Goal: Information Seeking & Learning: Learn about a topic

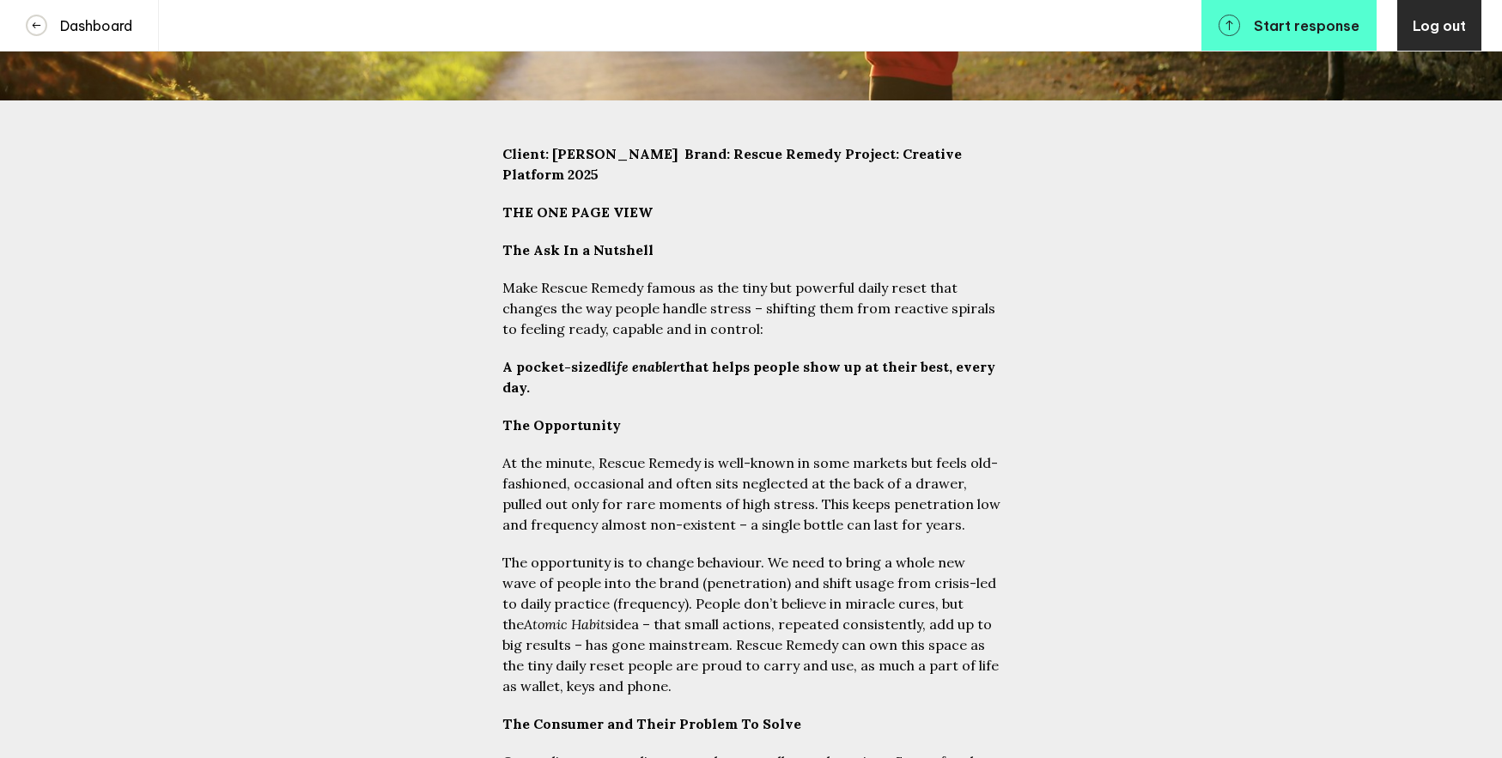
scroll to position [225, 0]
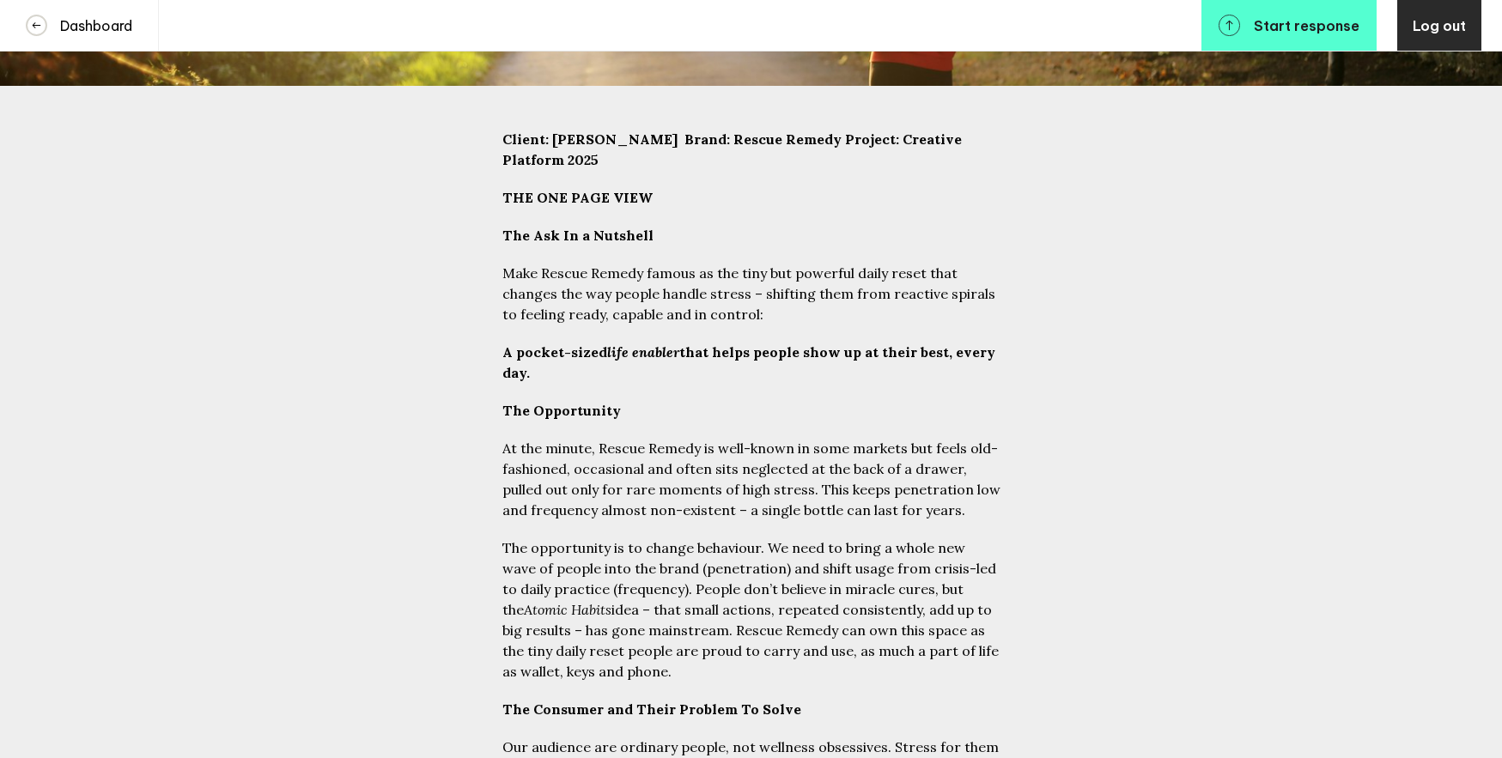
drag, startPoint x: 564, startPoint y: 357, endPoint x: 465, endPoint y: 244, distance: 150.3
copy div "Make Rescue Remedy famous as the tiny but powerful daily reset that changes the…"
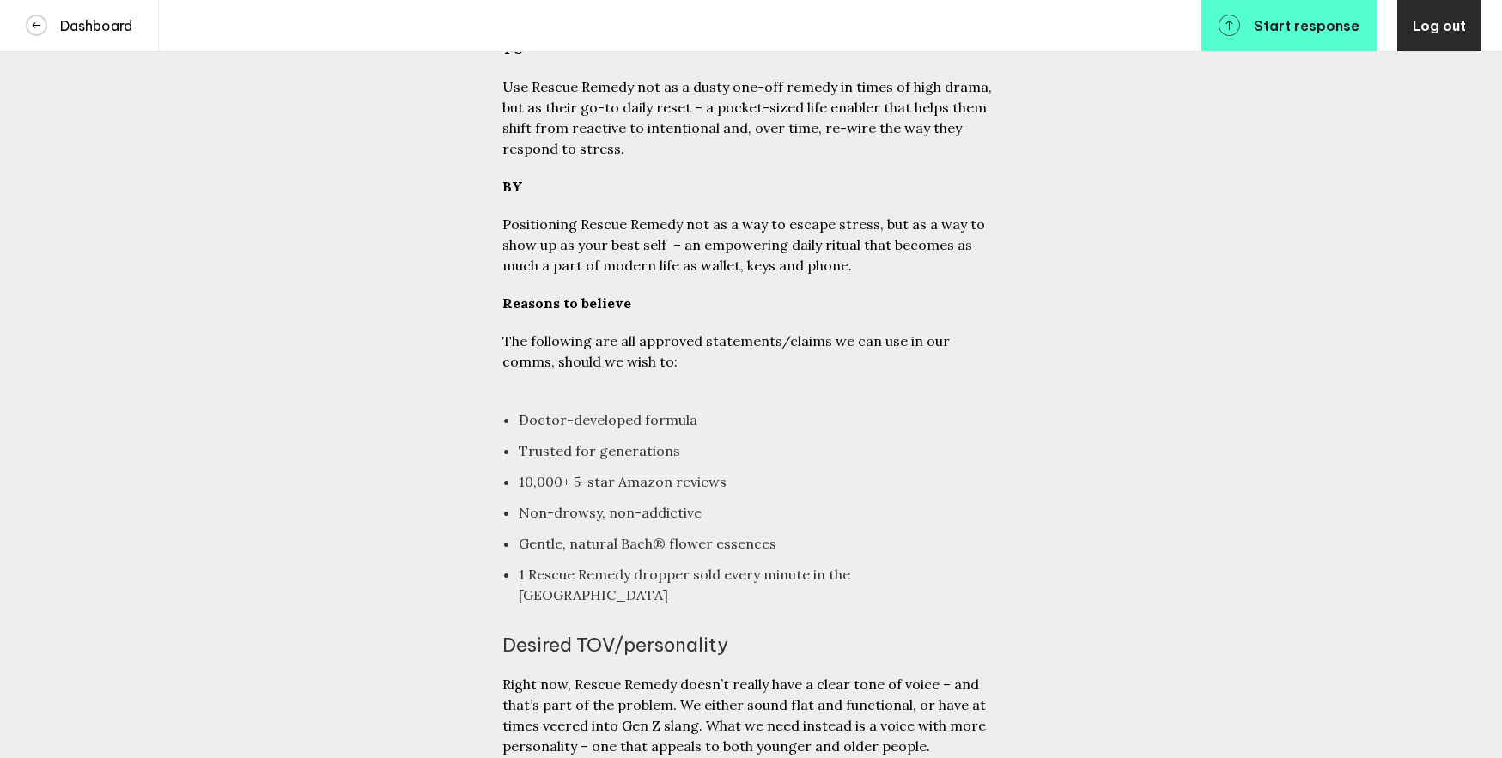
scroll to position [5064, 0]
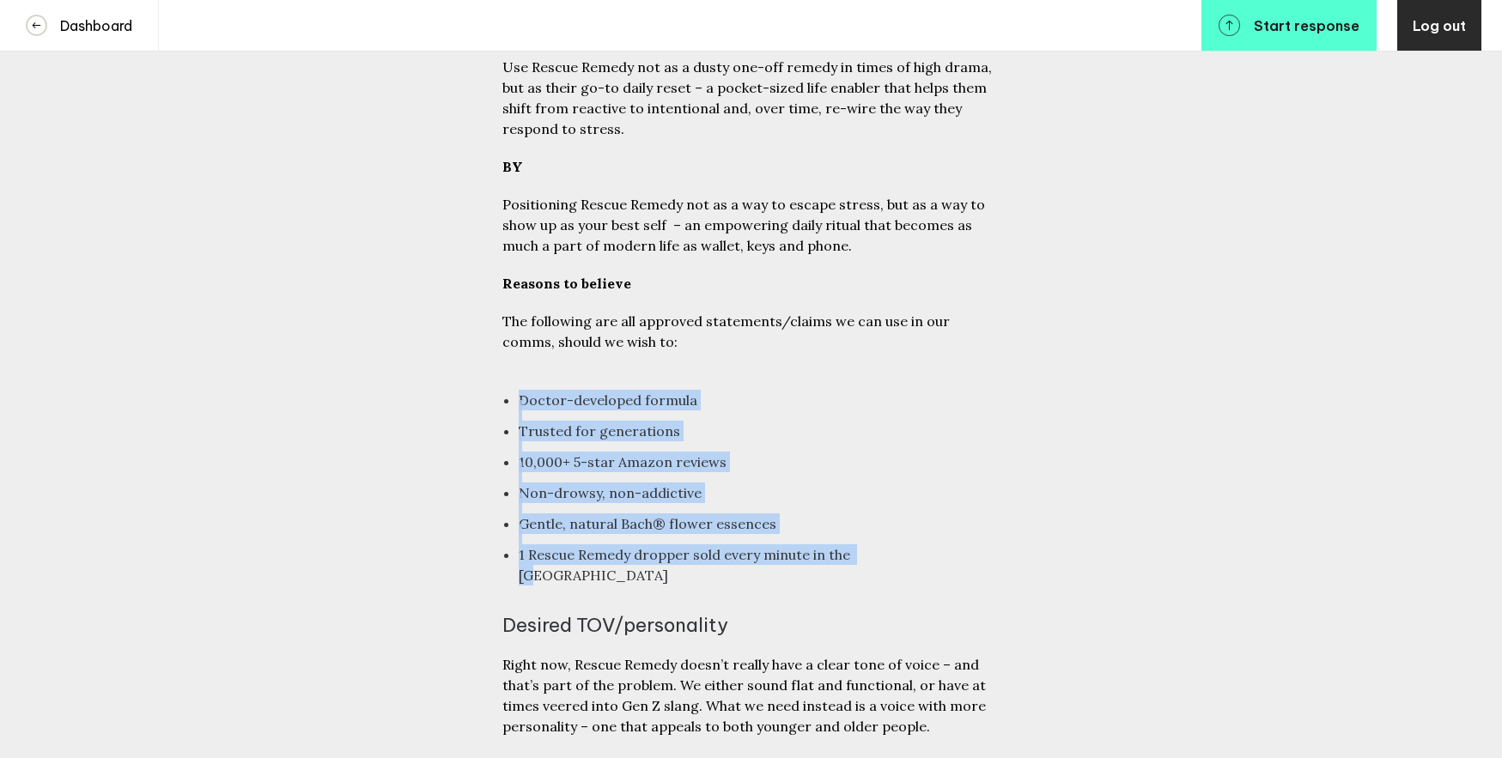
drag, startPoint x: 883, startPoint y: 388, endPoint x: 380, endPoint y: 240, distance: 523.8
copy ul "Doctor-developed formula Trusted for generations 10,000+ 5-star Amazon reviews …"
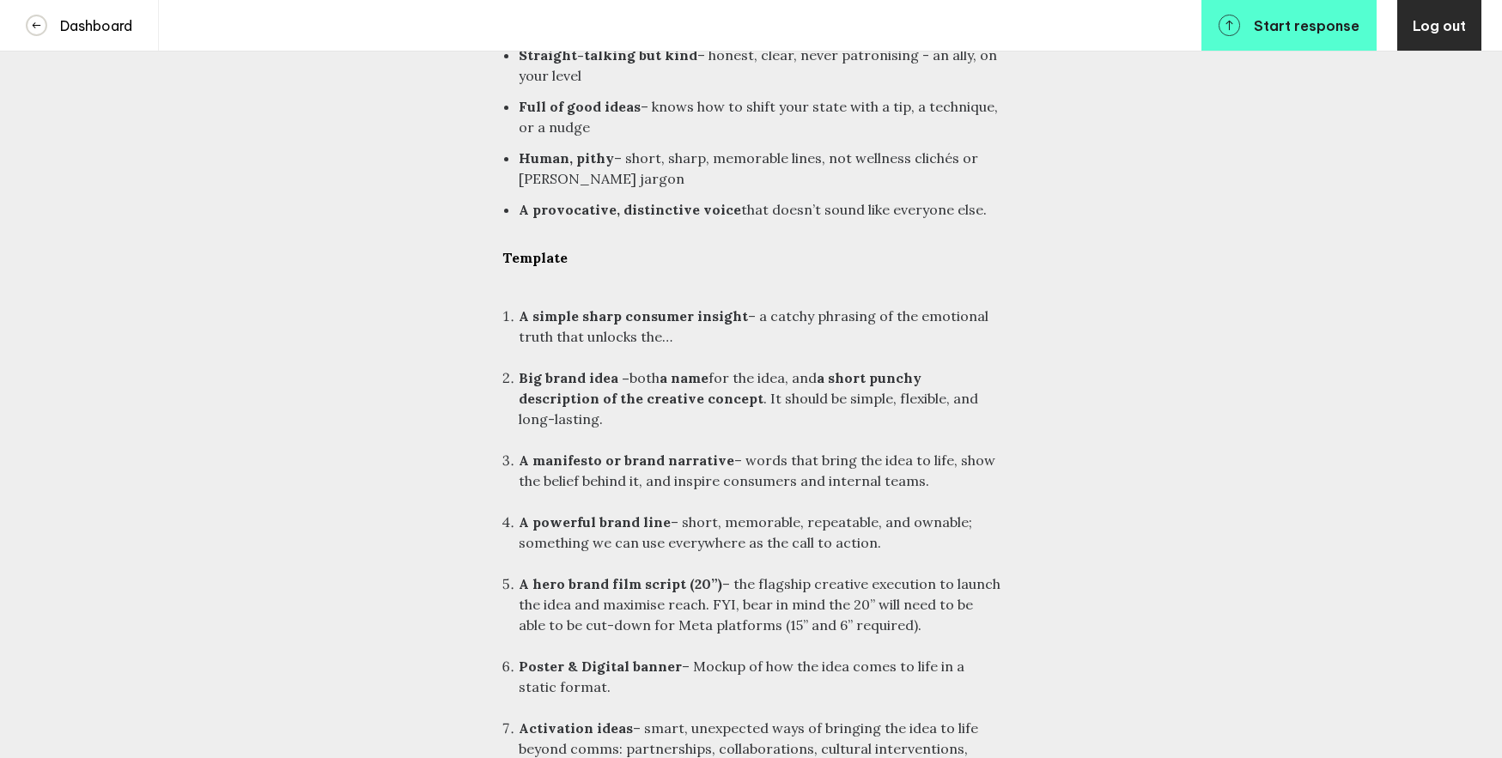
scroll to position [6005, 0]
click at [847, 572] on li "A hero brand film script (20”) – the flagship creative execution to launch the …" at bounding box center [760, 603] width 482 height 62
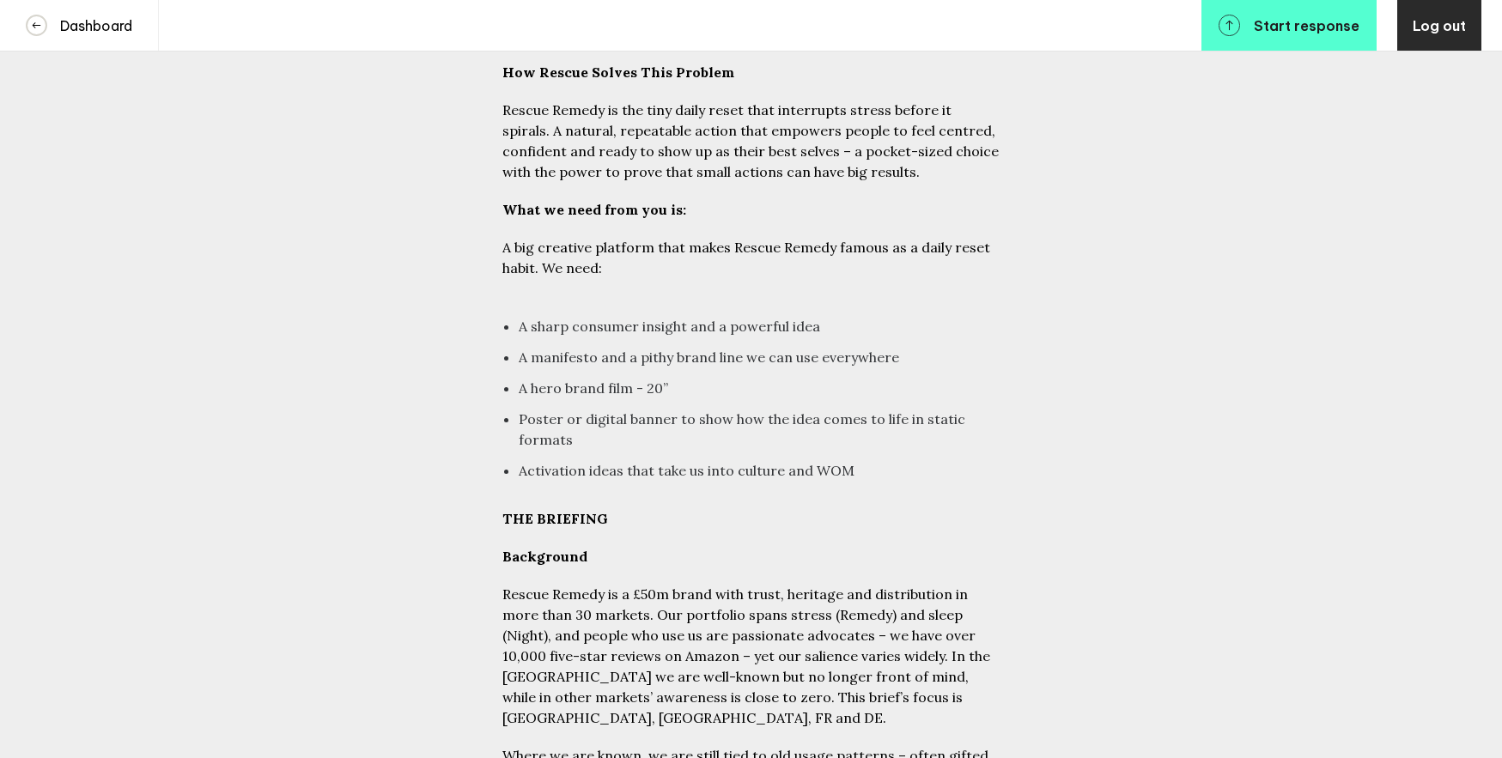
scroll to position [1124, 0]
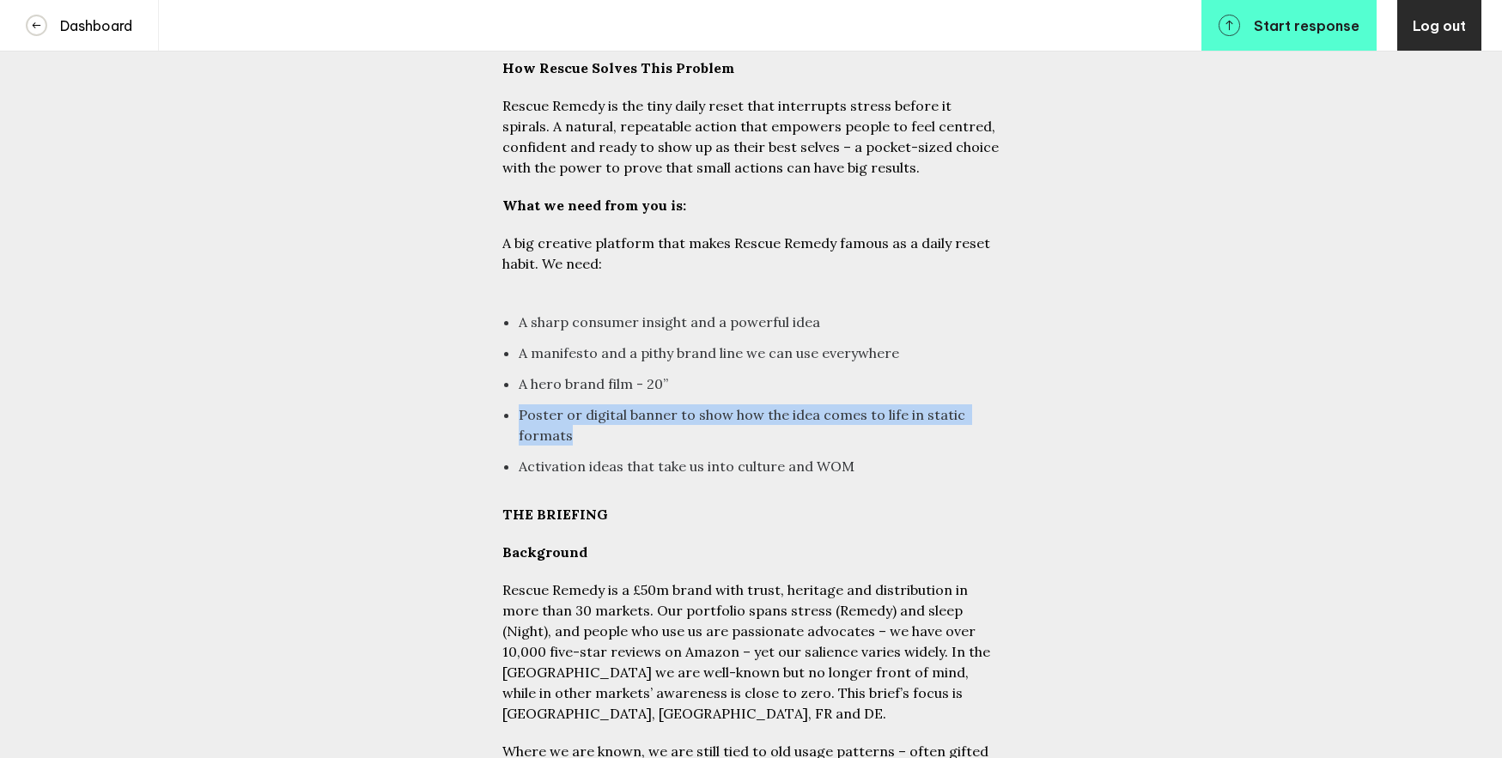
drag, startPoint x: 570, startPoint y: 418, endPoint x: 520, endPoint y: 398, distance: 53.6
click at [520, 398] on ul "A sharp consumer insight and a powerful idea A manifesto and a pithy brand line…" at bounding box center [755, 389] width 490 height 196
copy li "Poster or digital banner to show how the idea comes to life in static formats"
click at [654, 456] on li "Activation ideas that take us into culture and WOM" at bounding box center [760, 466] width 482 height 21
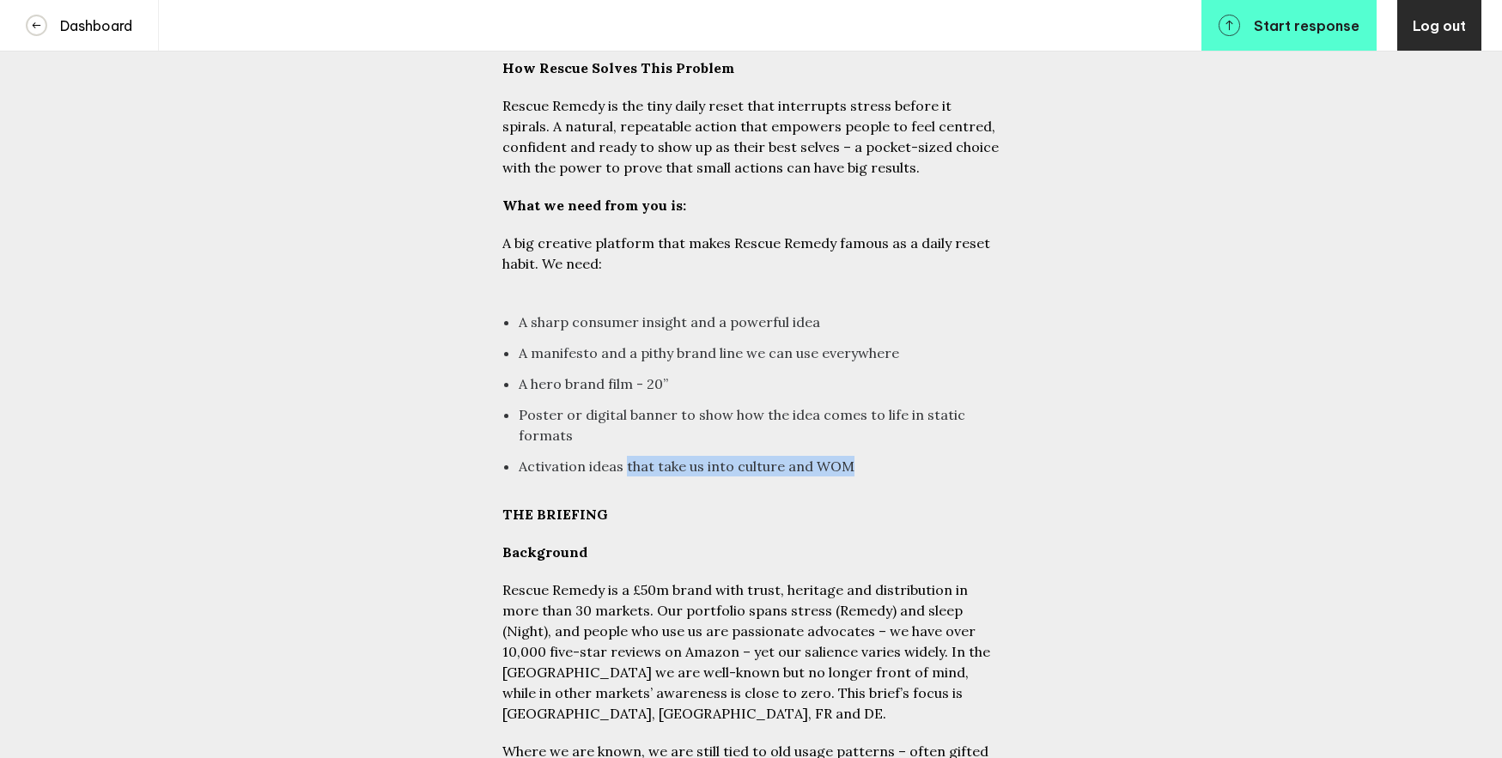
drag, startPoint x: 844, startPoint y: 447, endPoint x: 622, endPoint y: 449, distance: 221.5
click at [622, 449] on ul "A sharp consumer insight and a powerful idea A manifesto and a pithy brand line…" at bounding box center [755, 389] width 490 height 196
copy li "that take us into culture and WOM"
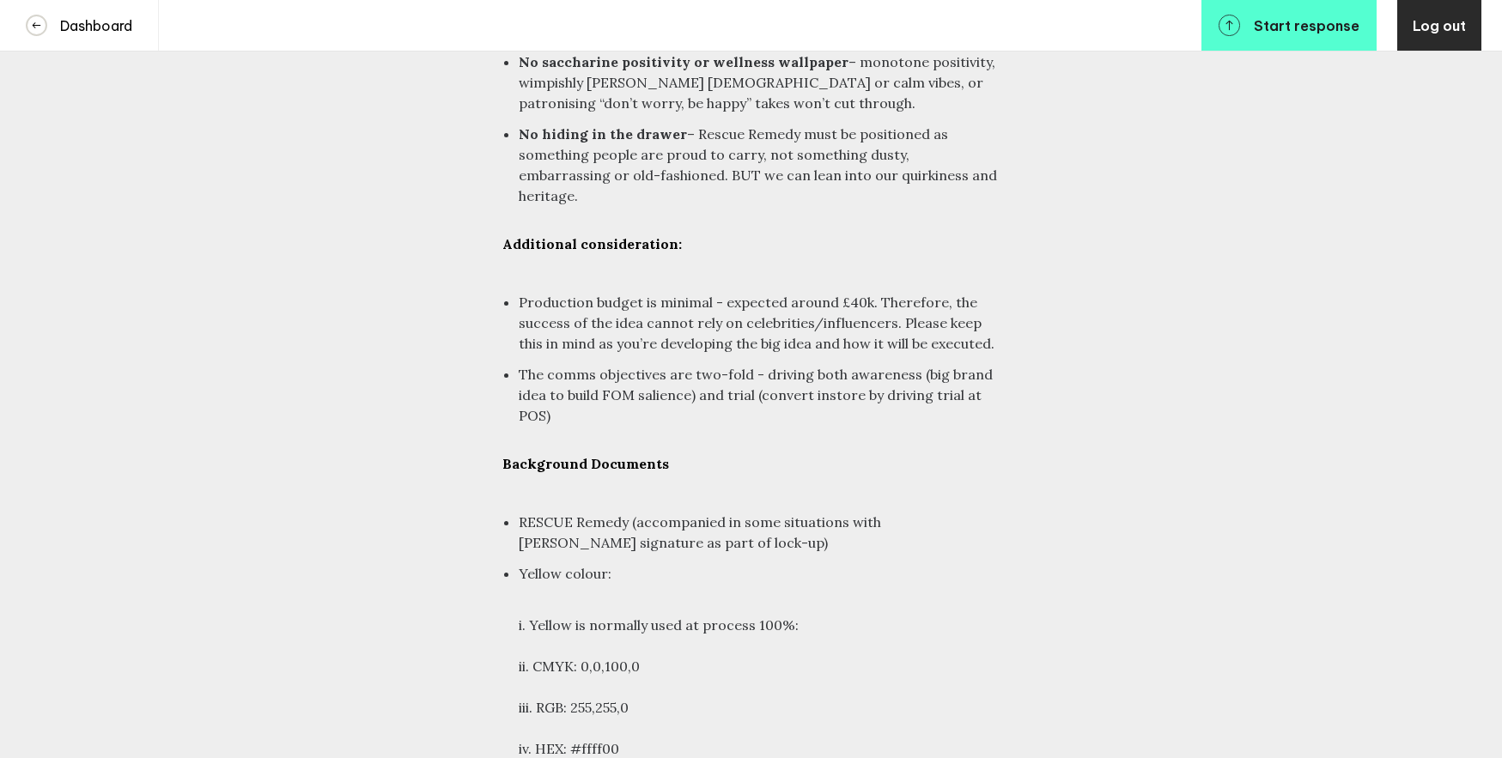
scroll to position [7822, 0]
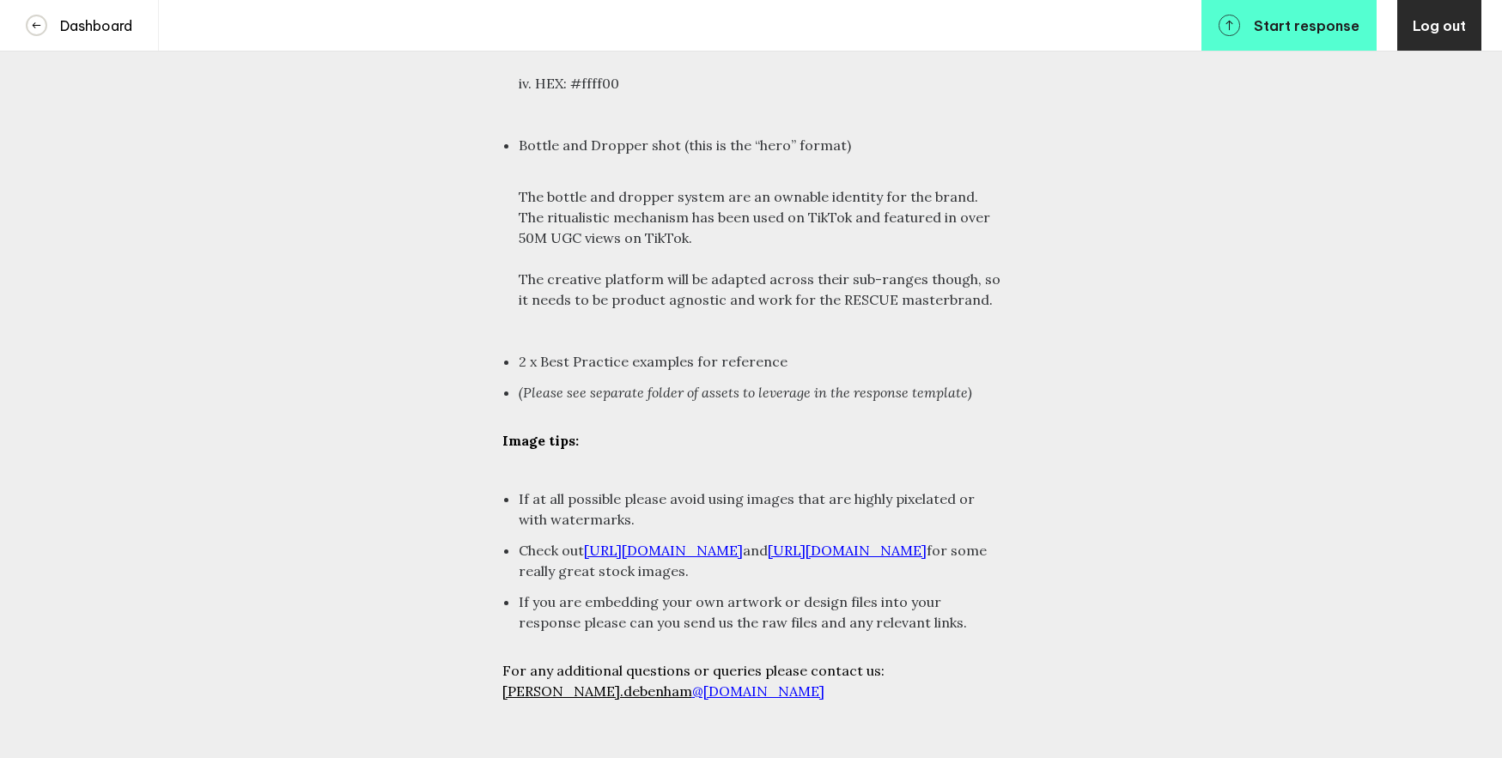
click at [679, 542] on ins "[URL][DOMAIN_NAME]" at bounding box center [663, 550] width 159 height 17
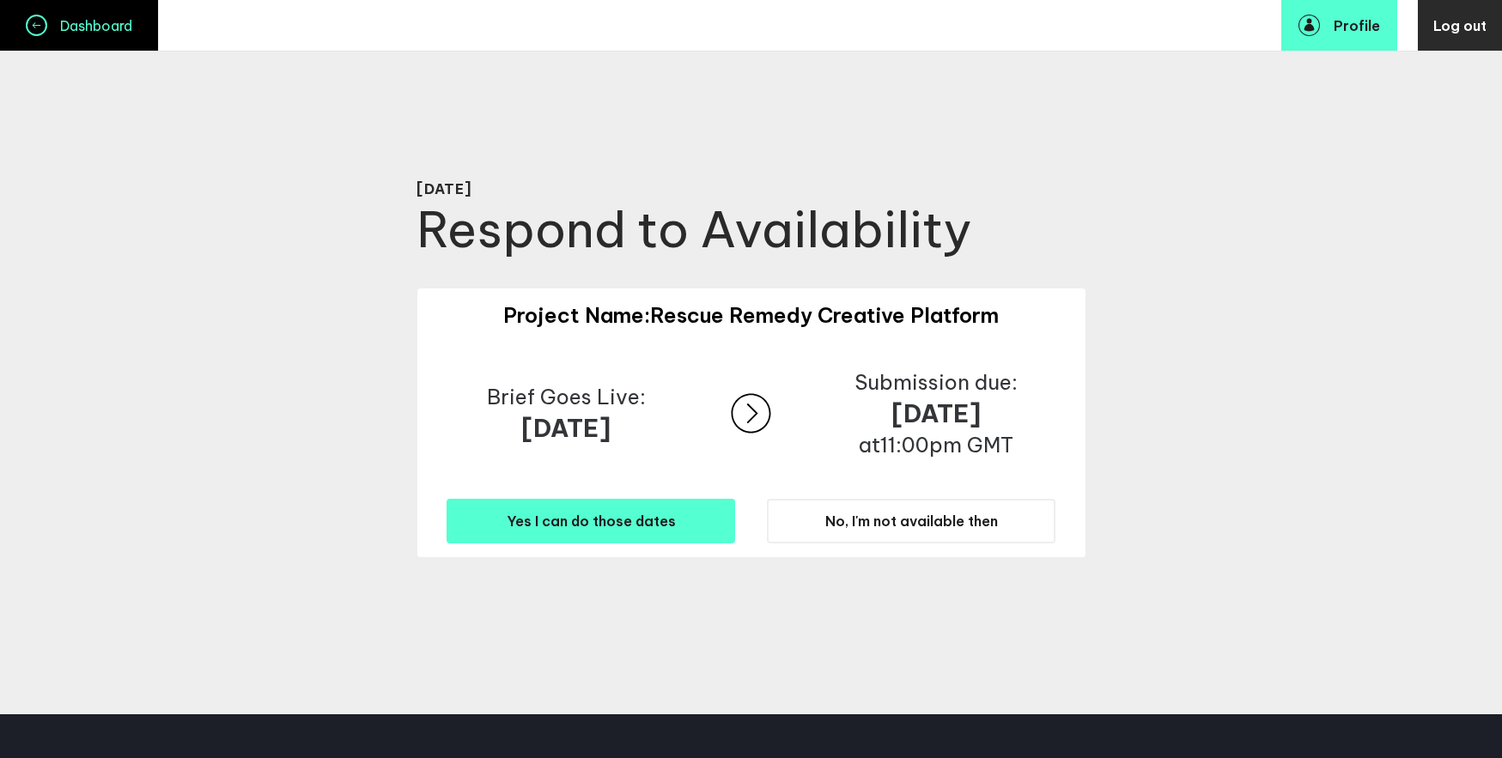
click at [106, 21] on h4 "Dashboard" at bounding box center [89, 25] width 85 height 17
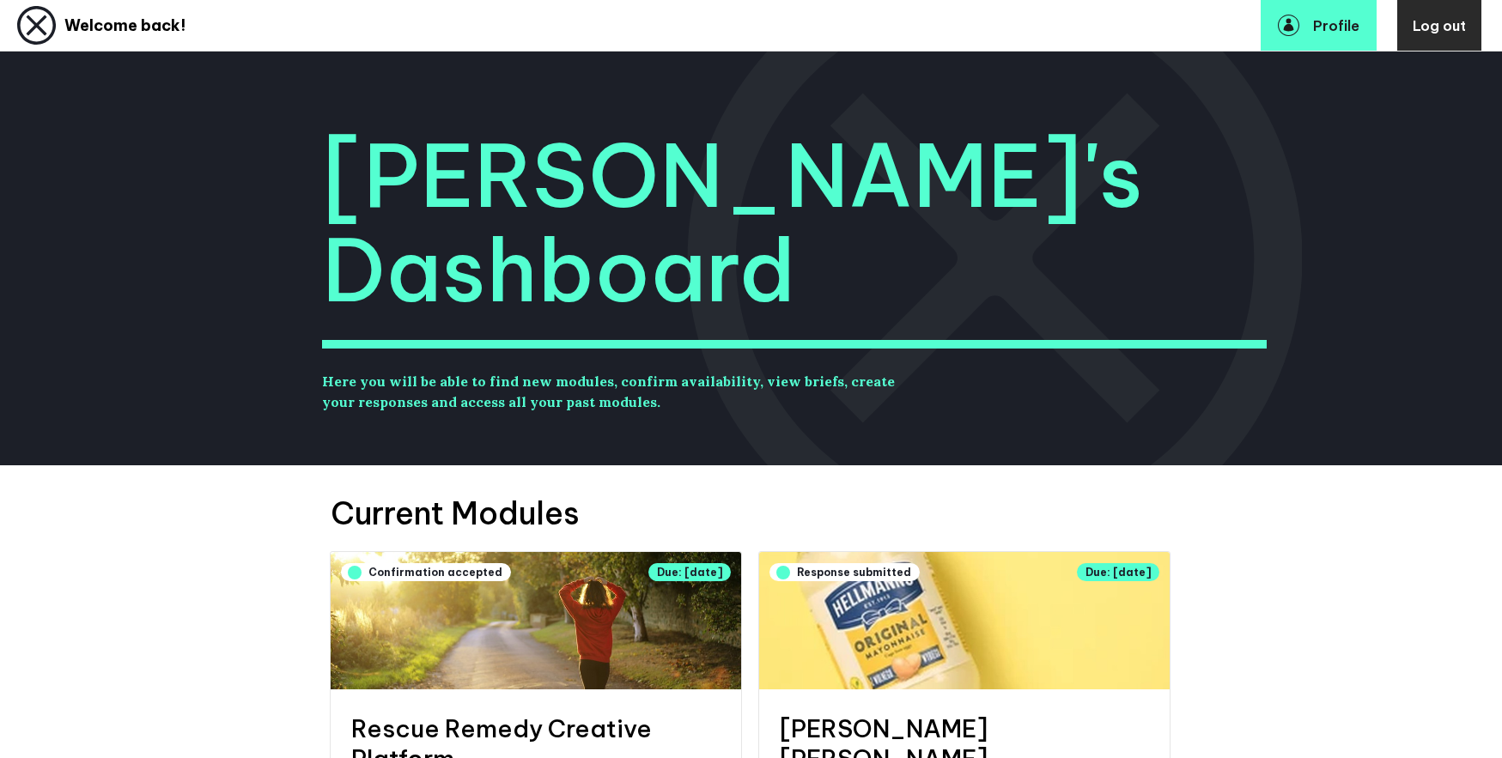
click at [35, 33] on img at bounding box center [36, 25] width 39 height 39
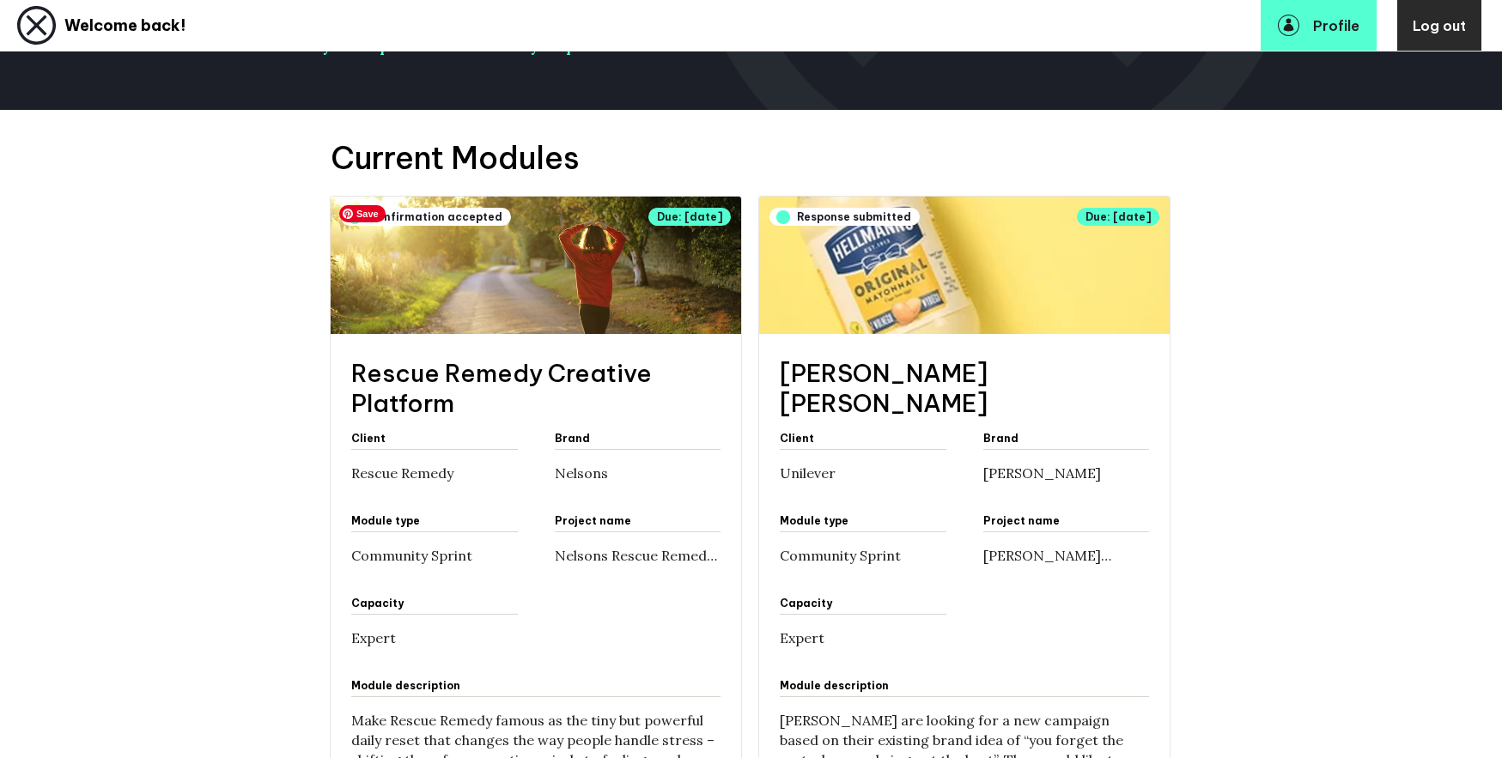
scroll to position [367, 0]
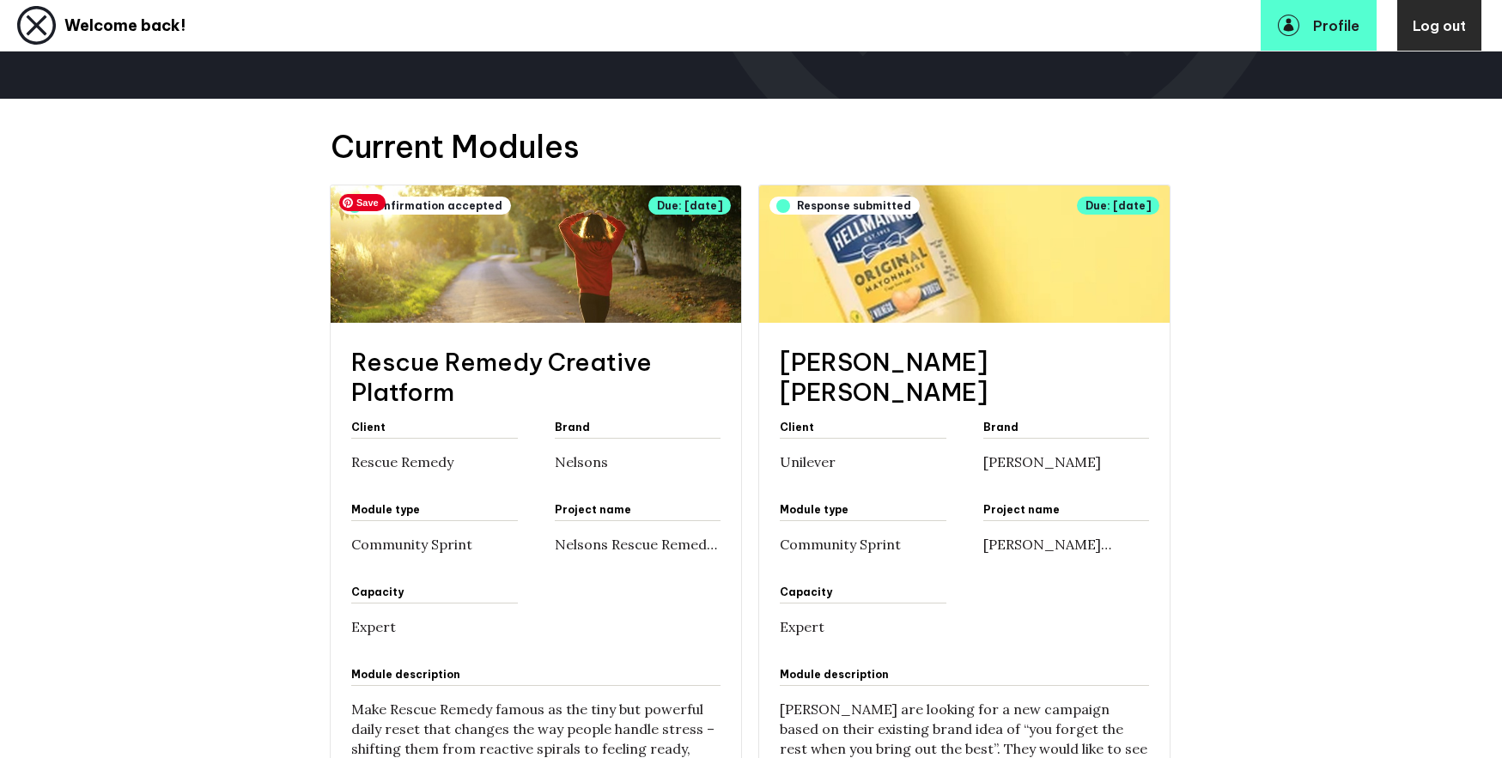
click at [477, 280] on img at bounding box center [536, 253] width 410 height 137
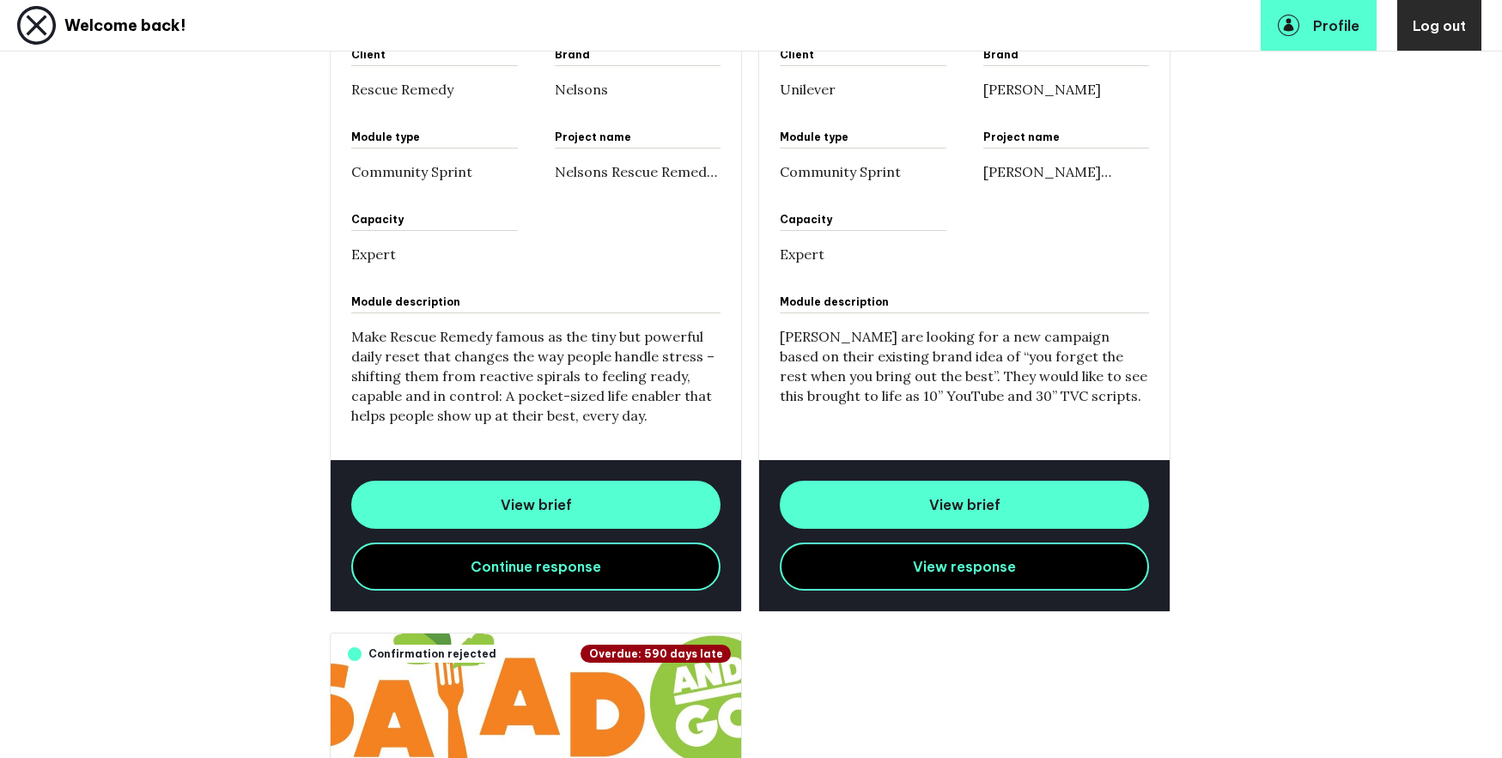
scroll to position [768, 0]
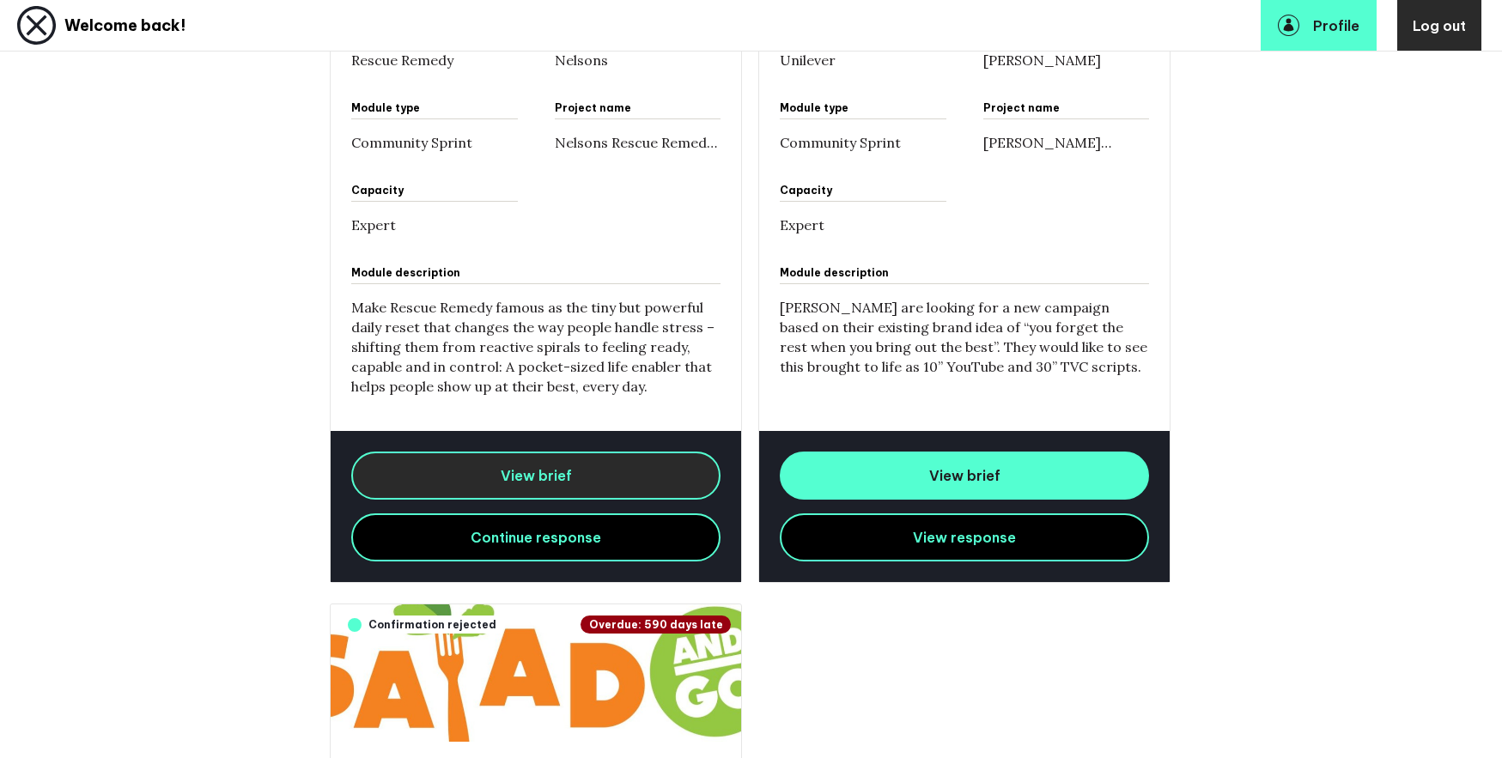
click at [486, 472] on link "View brief" at bounding box center [535, 476] width 369 height 48
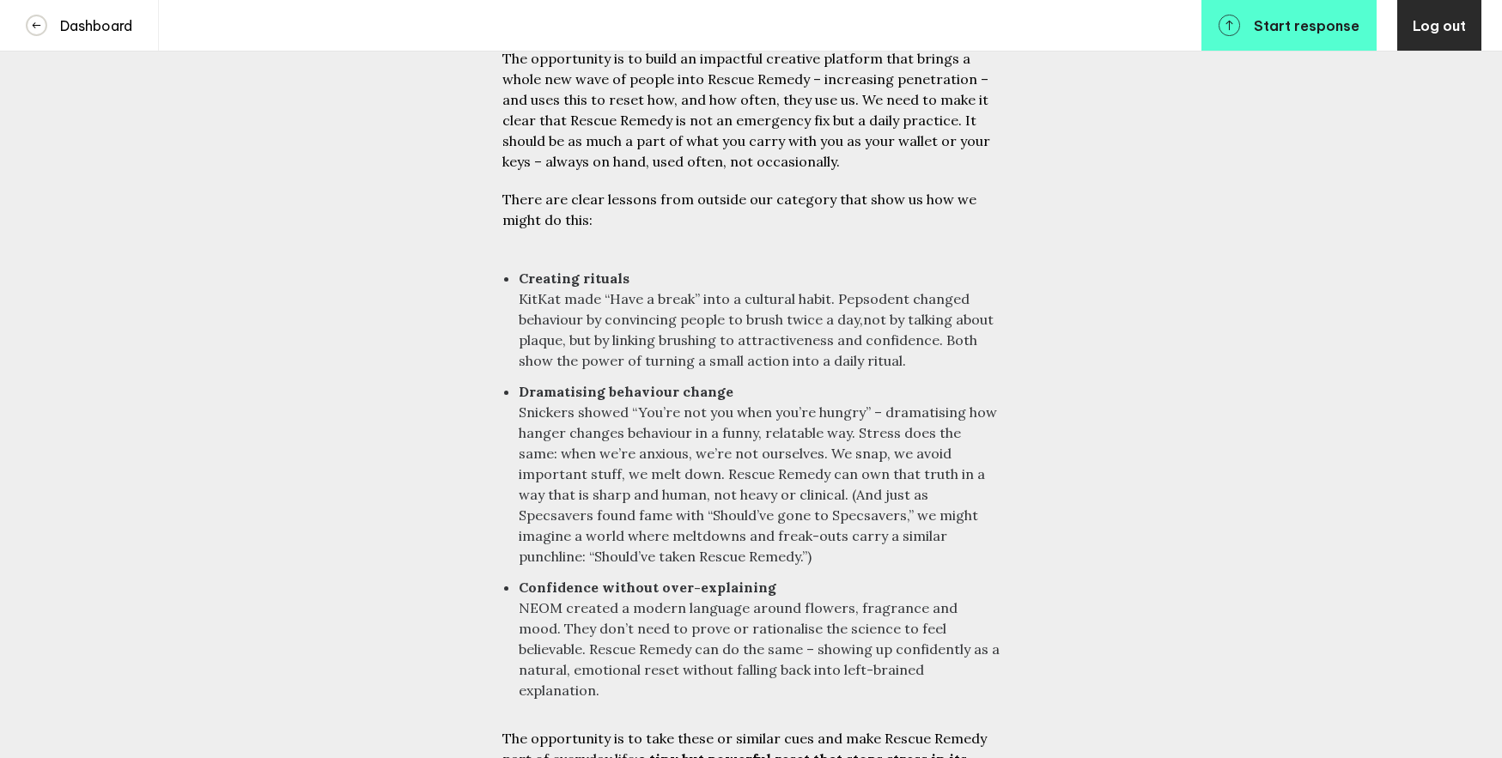
scroll to position [2362, 0]
